Goal: Task Accomplishment & Management: Complete application form

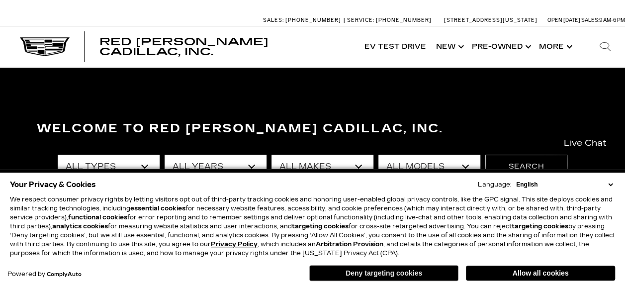
click at [373, 272] on button "Deny targeting cookies" at bounding box center [383, 273] width 149 height 16
click at [373, 272] on div "Search Contact Us Glovebox My Profile" at bounding box center [312, 275] width 625 height 25
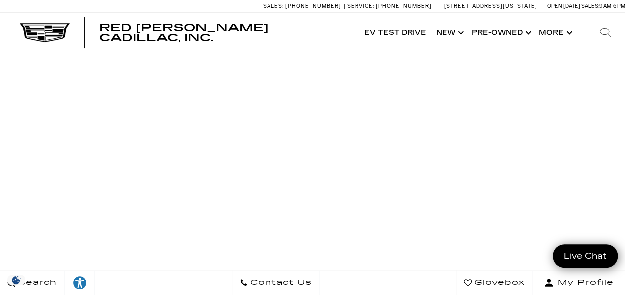
scroll to position [32, 0]
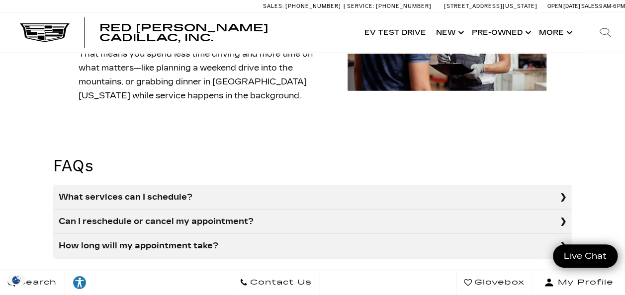
scroll to position [1367, 0]
